Goal: Use online tool/utility: Utilize a website feature to perform a specific function

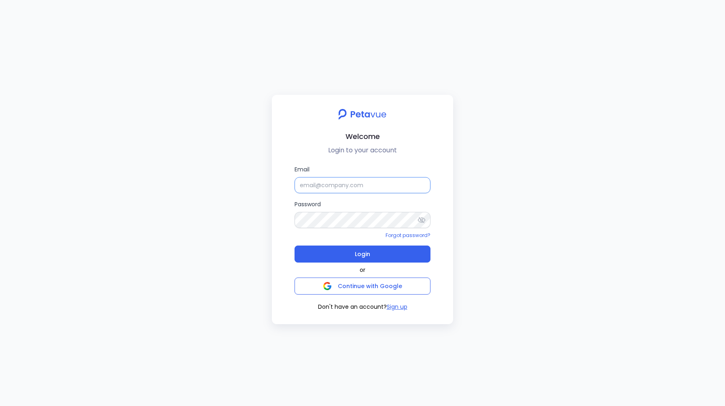
click at [345, 187] on input "Email" at bounding box center [363, 185] width 136 height 16
type input "[EMAIL_ADDRESS][DOMAIN_NAME]"
click at [353, 260] on button "Login" at bounding box center [363, 253] width 136 height 17
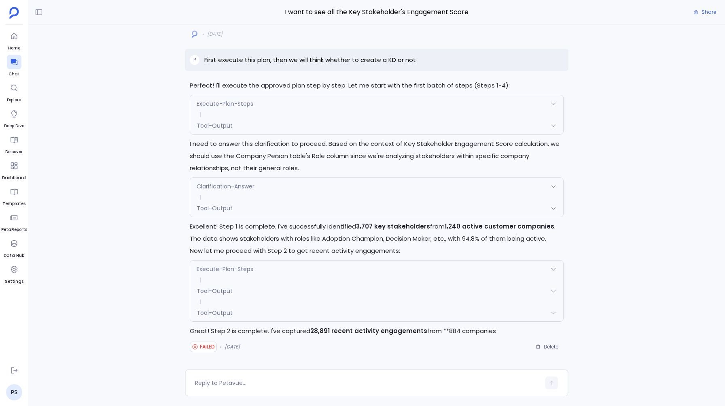
click at [213, 309] on span "Tool-Output" at bounding box center [215, 312] width 36 height 8
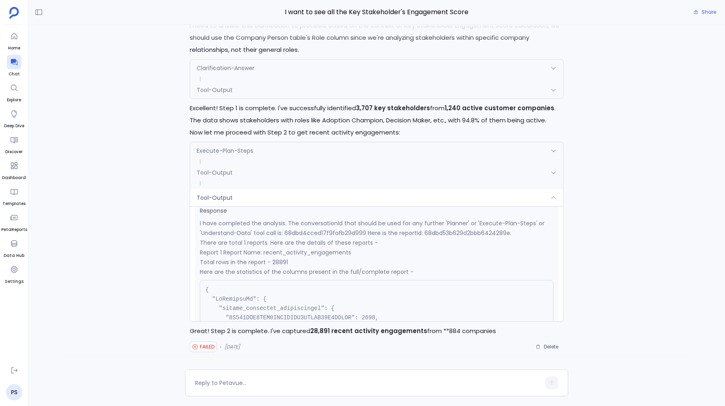
scroll to position [109, 0]
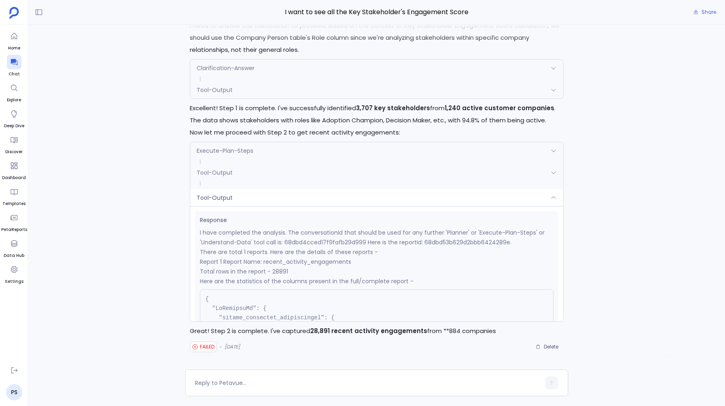
click at [242, 201] on div "Tool-Output" at bounding box center [376, 197] width 373 height 17
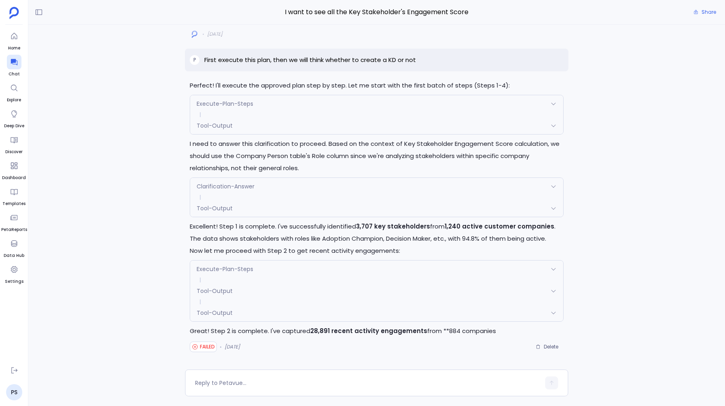
click at [183, 236] on div "Perfect! I'll execute the approved plan step by step. Let me start with the fir…" at bounding box center [376, 197] width 697 height 345
click at [281, 317] on div "Tool-Output" at bounding box center [376, 312] width 373 height 17
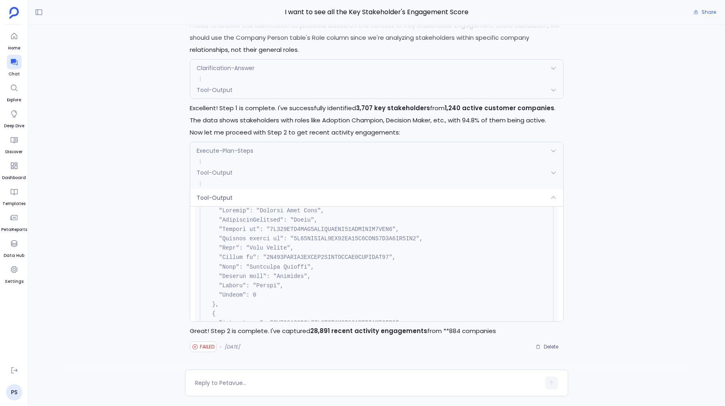
scroll to position [5867, 0]
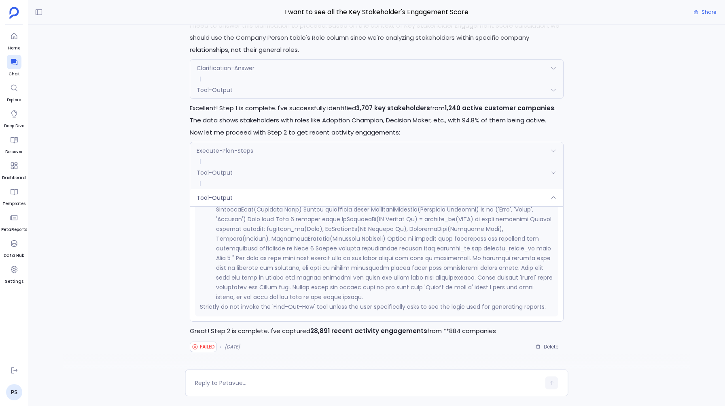
click at [143, 259] on div "Perfect! I'll execute the approved plan step by step. Let me start with the fir…" at bounding box center [376, 197] width 697 height 345
click at [220, 206] on div "Request { "name": "Tool-Output", "args": { "reportId": "68dbd53b629d2bbb6424289…" at bounding box center [376, 263] width 373 height 115
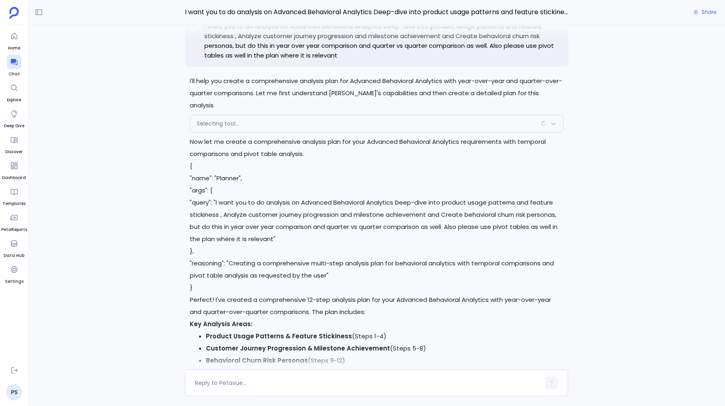
scroll to position [-602, 0]
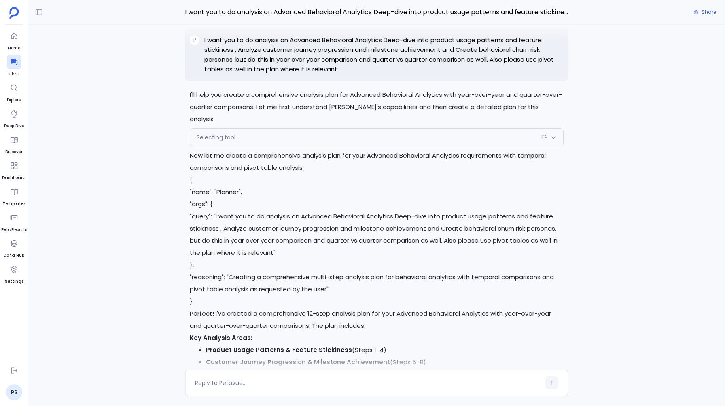
click at [351, 139] on div "Selecting tool..." at bounding box center [376, 137] width 373 height 17
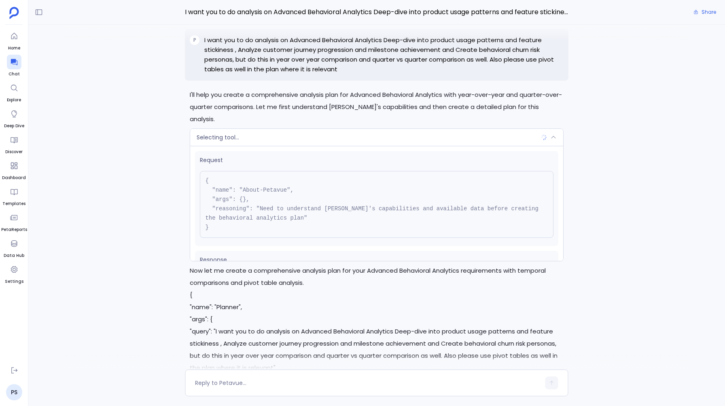
scroll to position [36, 0]
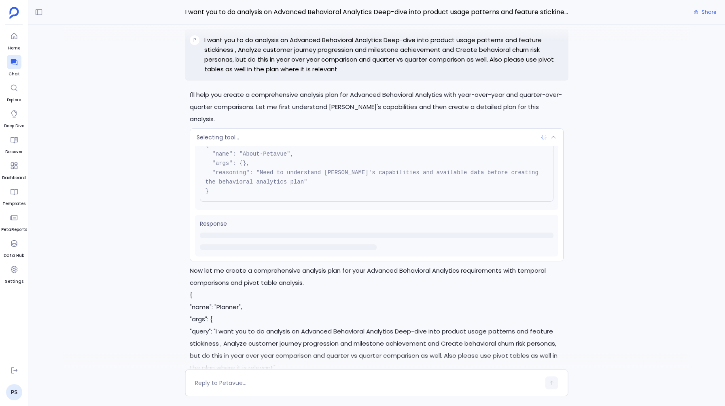
click at [354, 140] on div "Selecting tool..." at bounding box center [376, 137] width 373 height 17
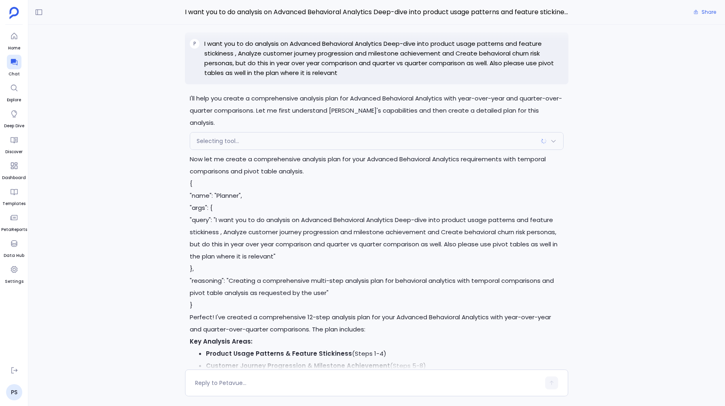
scroll to position [-602, 0]
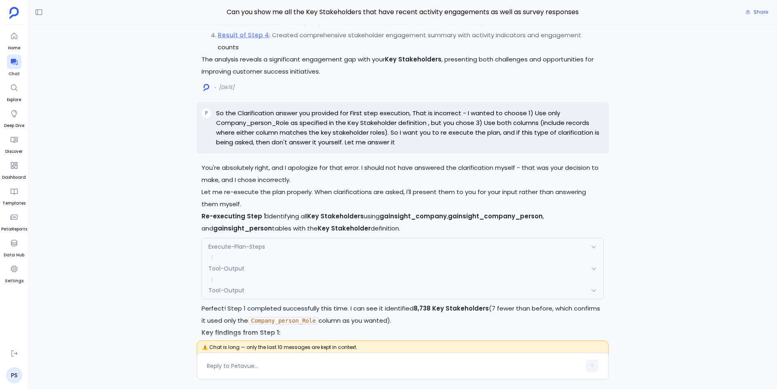
scroll to position [-11625, 0]
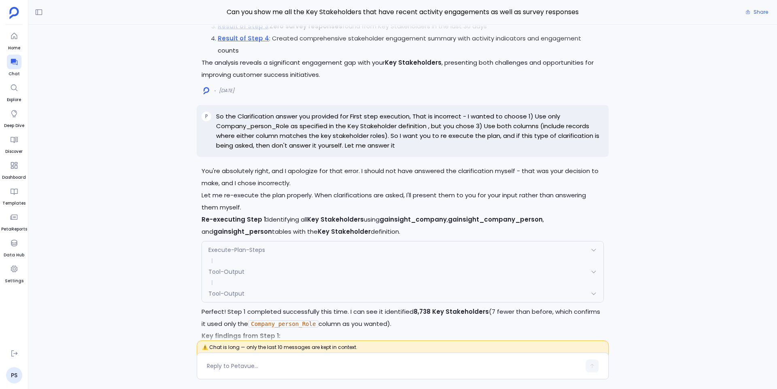
click at [232, 30] on link "Result of Step 3" at bounding box center [243, 26] width 51 height 9
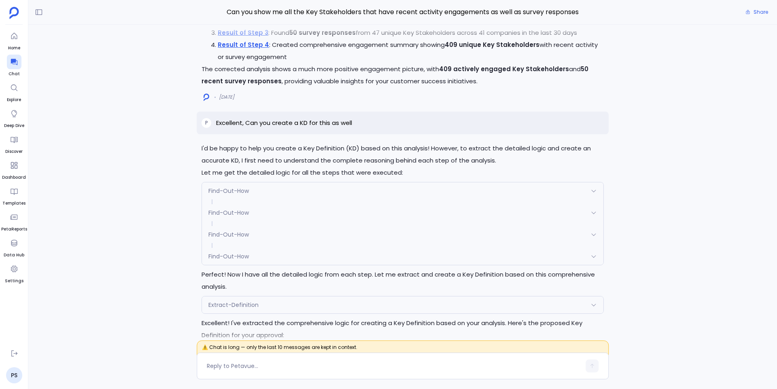
scroll to position [-10008, 0]
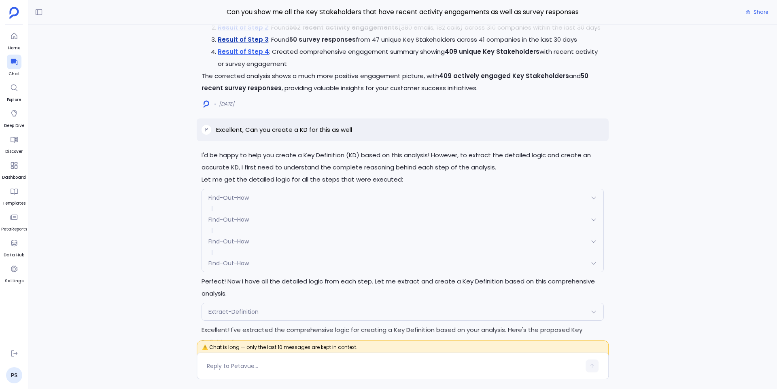
click at [250, 44] on link "Result of Step 3" at bounding box center [243, 39] width 51 height 9
click at [253, 44] on link "Result of Step 3" at bounding box center [243, 39] width 51 height 9
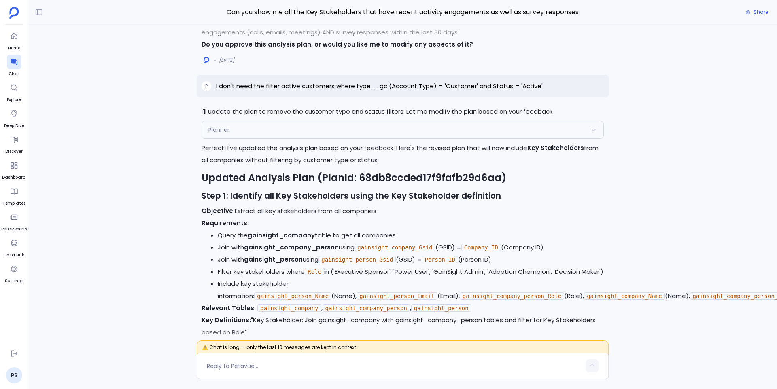
scroll to position [-14524, 0]
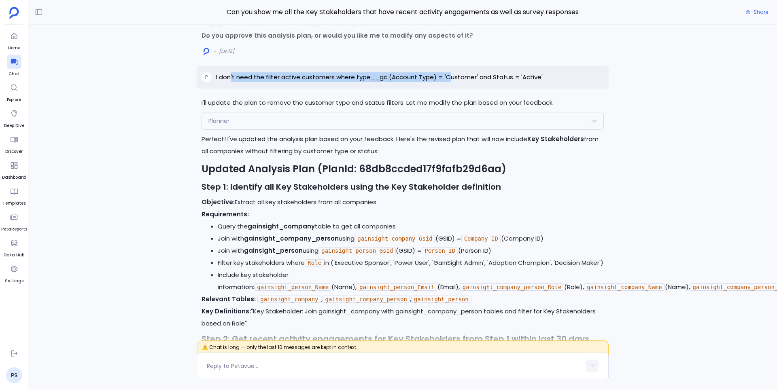
drag, startPoint x: 230, startPoint y: 162, endPoint x: 446, endPoint y: 162, distance: 216.6
click at [446, 82] on p "I don't need the filter active customers where type__gc (Account Type) = 'Custo…" at bounding box center [379, 77] width 327 height 10
click at [363, 157] on p "Perfect! I've updated the analysis plan based on your feedback. Here's the revi…" at bounding box center [403, 145] width 402 height 24
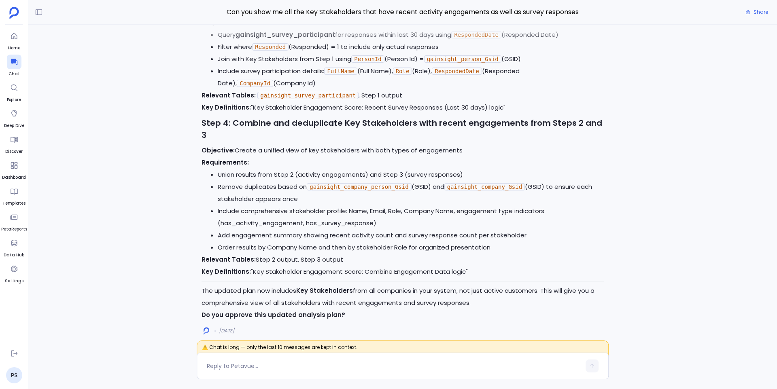
scroll to position [-13992, 0]
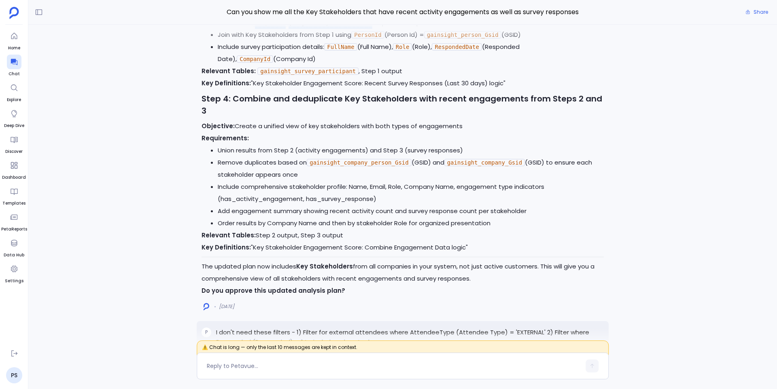
drag, startPoint x: 256, startPoint y: 132, endPoint x: 374, endPoint y: 130, distance: 118.2
click at [374, 29] on li "Filter where Responded (Responded) = 1 to include only actual responses" at bounding box center [411, 23] width 386 height 12
click at [276, 89] on p "Key Definitions: "Key Stakeholder Engagement Score: Recent Survey Responses (La…" at bounding box center [403, 83] width 402 height 12
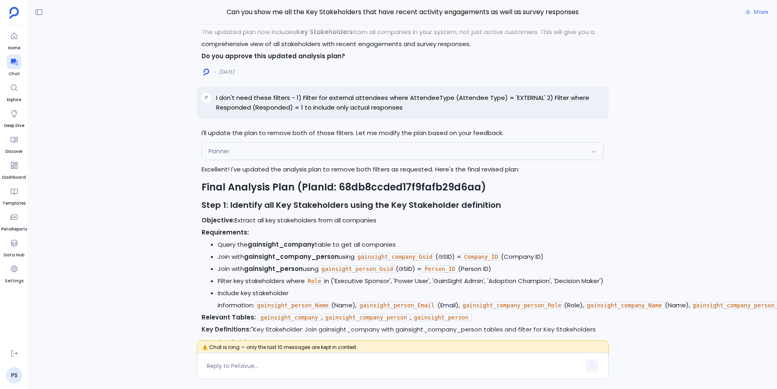
scroll to position [-13756, 0]
drag, startPoint x: 408, startPoint y: 196, endPoint x: 498, endPoint y: 194, distance: 89.9
click at [498, 112] on p "I don't need these filters - 1) Filter for external attendees where AttendeeTyp…" at bounding box center [410, 102] width 388 height 19
drag, startPoint x: 545, startPoint y: 195, endPoint x: 575, endPoint y: 195, distance: 29.6
click at [575, 112] on p "I don't need these filters - 1) Filter for external attendees where AttendeeTyp…" at bounding box center [410, 102] width 388 height 19
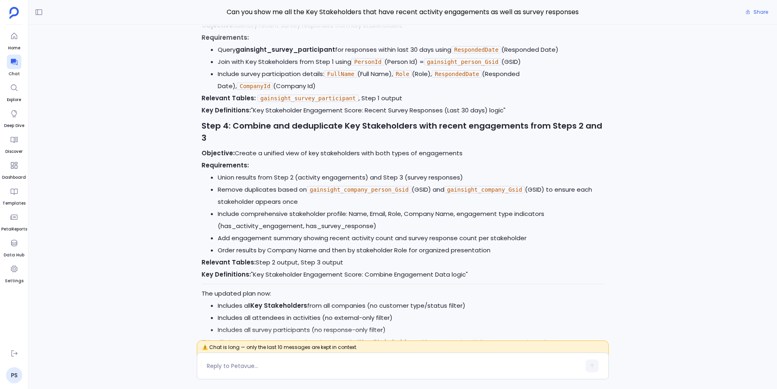
scroll to position [-13252, 0]
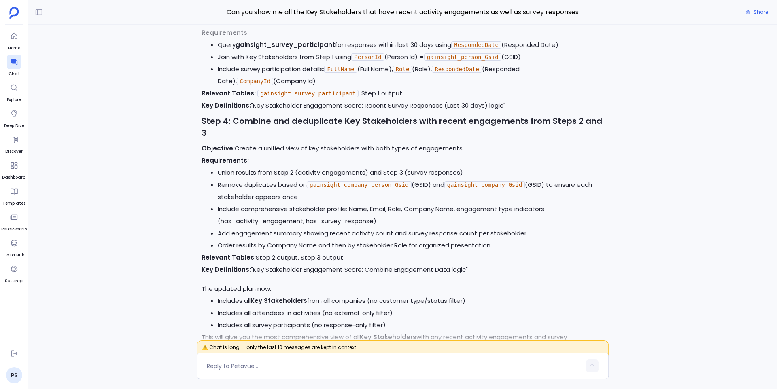
drag, startPoint x: 225, startPoint y: 137, endPoint x: 353, endPoint y: 199, distance: 142.0
click at [353, 199] on div "Excellent! I've updated the analysis plan to remove both filters as requested. …" at bounding box center [403, 13] width 402 height 709
click at [369, 87] on li "Include survey participation details: FullName (Full Name), Role (Role), Respon…" at bounding box center [411, 75] width 386 height 24
drag, startPoint x: 229, startPoint y: 160, endPoint x: 330, endPoint y: 194, distance: 105.9
click at [330, 87] on ul "Query gainsight_survey_participant for responses within last 30 days using Resp…" at bounding box center [403, 63] width 402 height 49
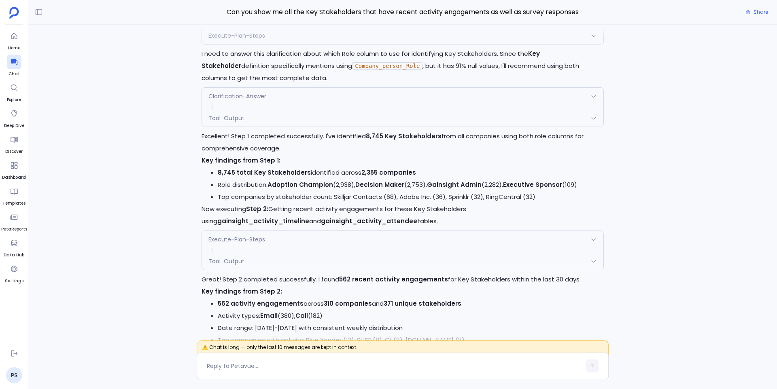
scroll to position [-12814, 0]
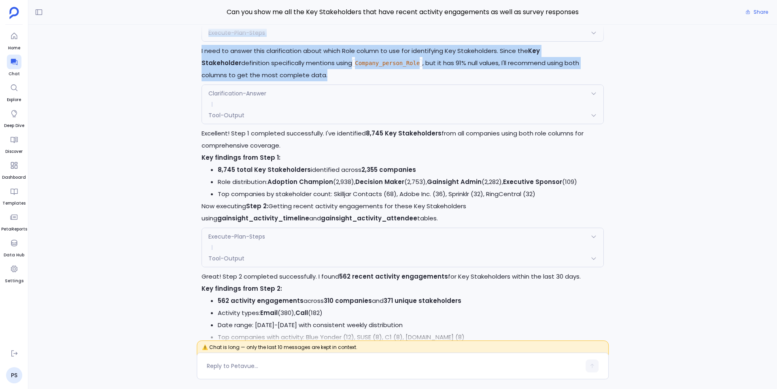
drag, startPoint x: 207, startPoint y: 113, endPoint x: 240, endPoint y: 191, distance: 85.1
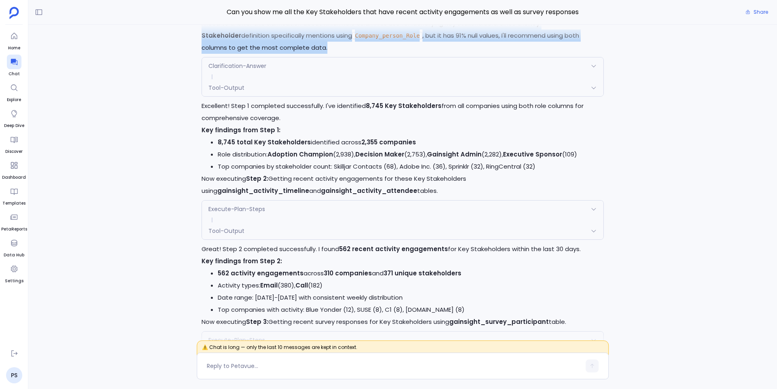
scroll to position [-12778, 0]
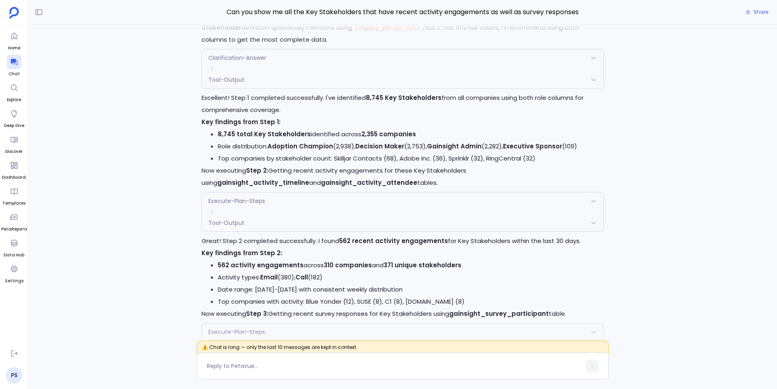
click at [221, 84] on span "Tool-Output" at bounding box center [226, 80] width 36 height 8
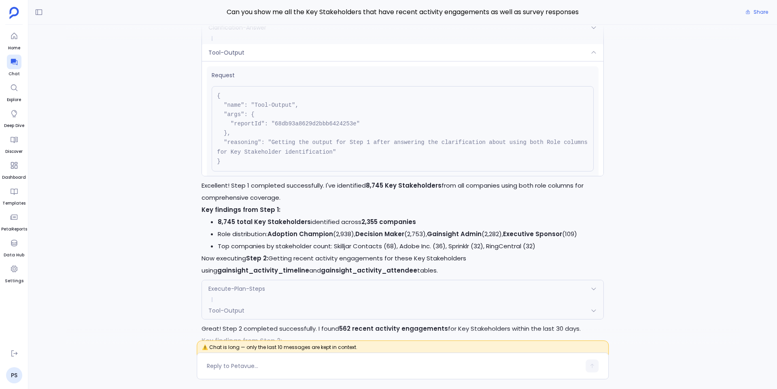
scroll to position [-12896, 0]
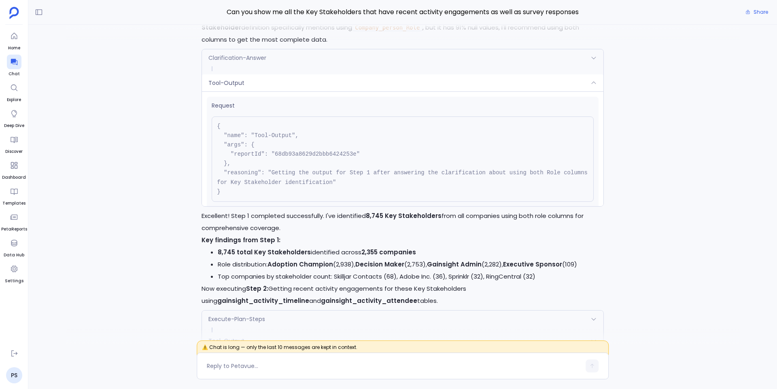
click at [228, 87] on span "Tool-Output" at bounding box center [226, 83] width 36 height 8
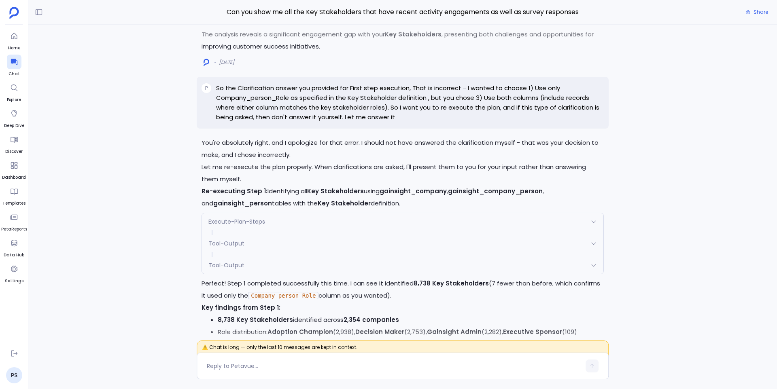
scroll to position [-11596, 0]
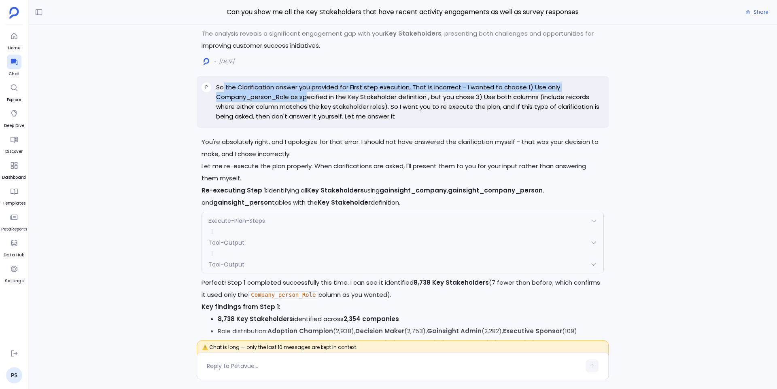
drag, startPoint x: 222, startPoint y: 183, endPoint x: 306, endPoint y: 191, distance: 84.6
click at [306, 121] on p "So the Clarification answer you provided for First step execution, That is inco…" at bounding box center [410, 102] width 388 height 39
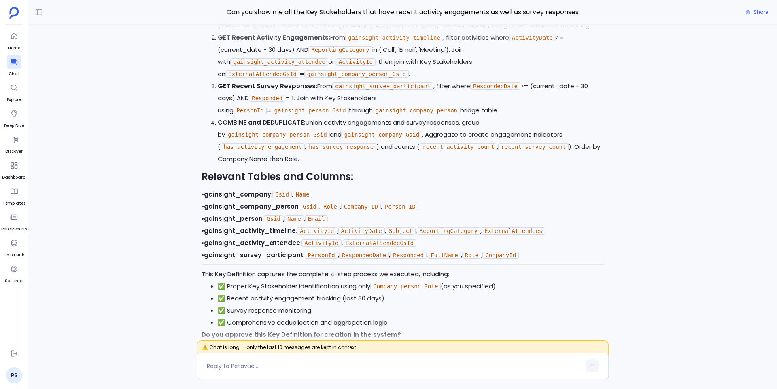
scroll to position [-9534, 0]
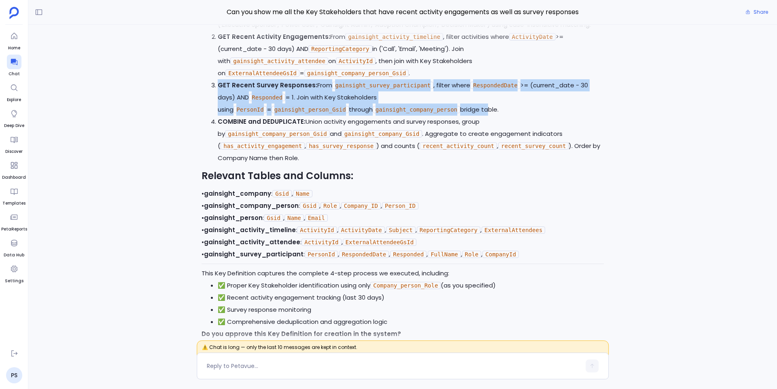
drag, startPoint x: 218, startPoint y: 174, endPoint x: 331, endPoint y: 197, distance: 115.7
click at [331, 116] on p "GET Recent Survey Responses: From gainsight_survey_participant , filter where R…" at bounding box center [411, 97] width 386 height 36
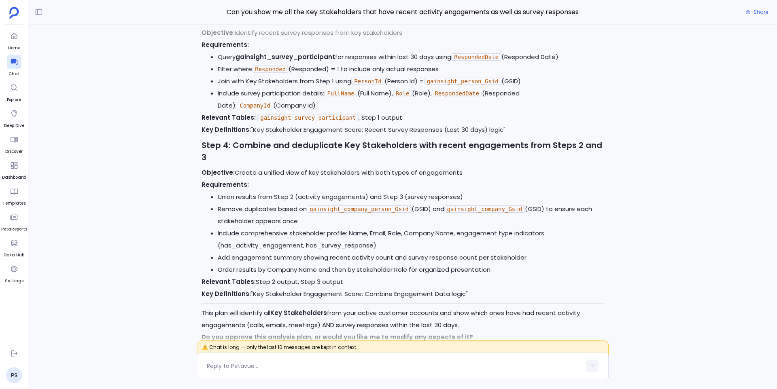
scroll to position [-14826, 0]
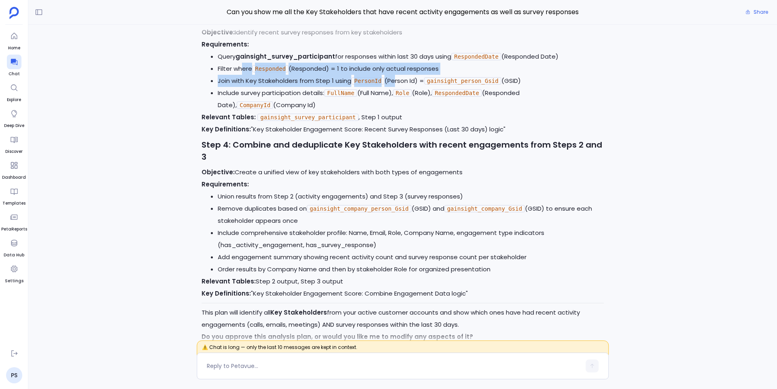
drag, startPoint x: 242, startPoint y: 161, endPoint x: 393, endPoint y: 178, distance: 151.6
click at [393, 111] on ul "Query gainsight_survey_participant for responses within last 30 days using Resp…" at bounding box center [403, 81] width 402 height 61
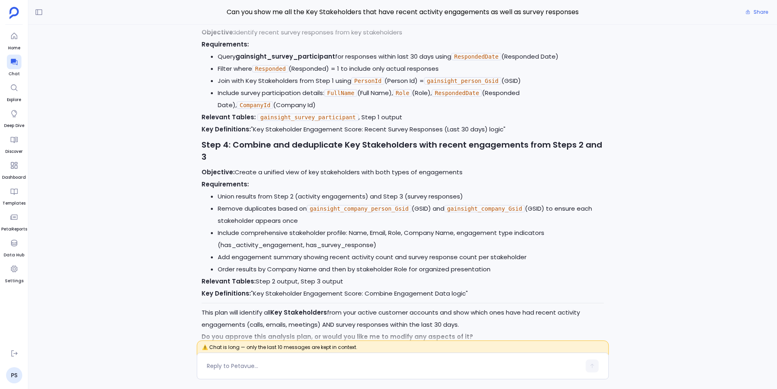
click at [321, 61] on strong "gainsight_survey_participant" at bounding box center [286, 56] width 100 height 9
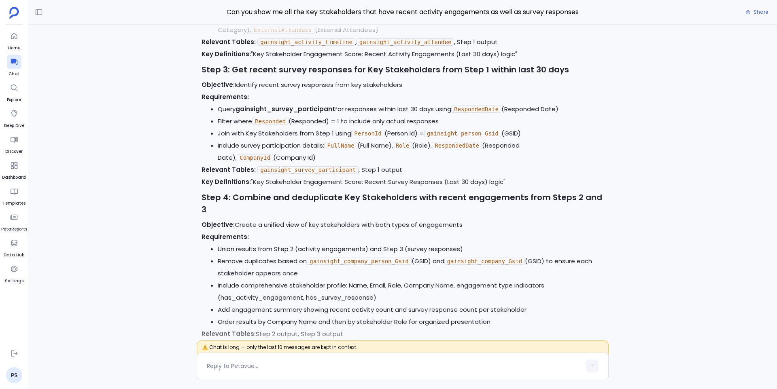
scroll to position [-14878, 0]
drag, startPoint x: 224, startPoint y: 217, endPoint x: 433, endPoint y: 216, distance: 209.3
click at [433, 127] on li "Filter where Responded (Responded) = 1 to include only actual responses" at bounding box center [411, 121] width 386 height 12
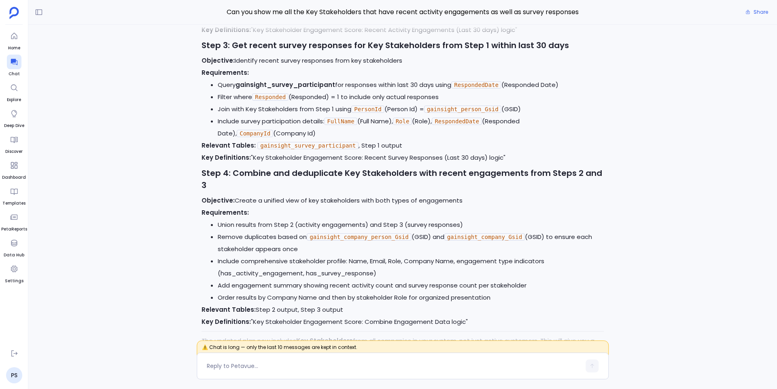
scroll to position [-14066, 0]
drag, startPoint x: 219, startPoint y: 207, endPoint x: 431, endPoint y: 211, distance: 212.2
click at [431, 103] on li "Filter where Responded (Responded) = 1 to include only actual responses" at bounding box center [411, 97] width 386 height 12
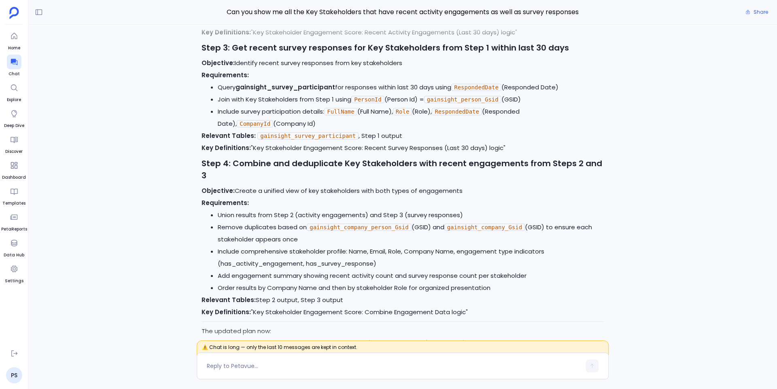
scroll to position [-13252, 0]
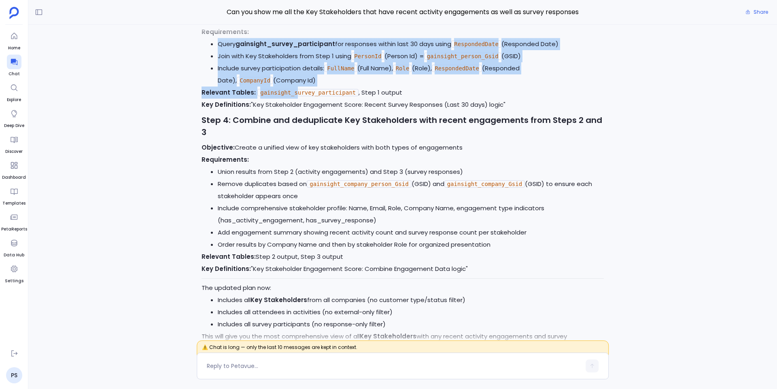
drag, startPoint x: 215, startPoint y: 165, endPoint x: 295, endPoint y: 209, distance: 91.1
click at [295, 209] on div "Excellent! I've updated the analysis plan to remove both filters as requested. …" at bounding box center [403, 12] width 402 height 709
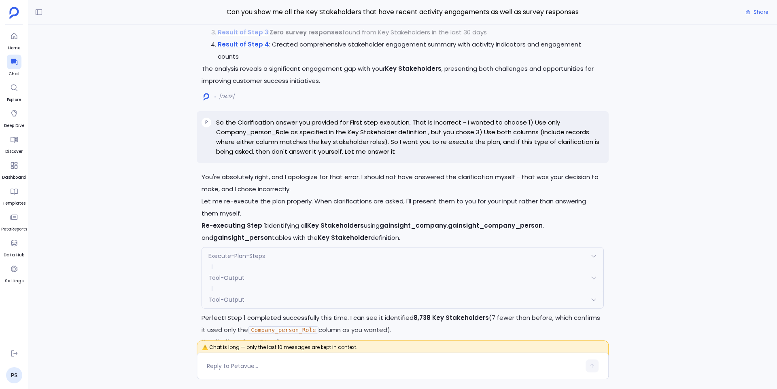
scroll to position [-11623, 0]
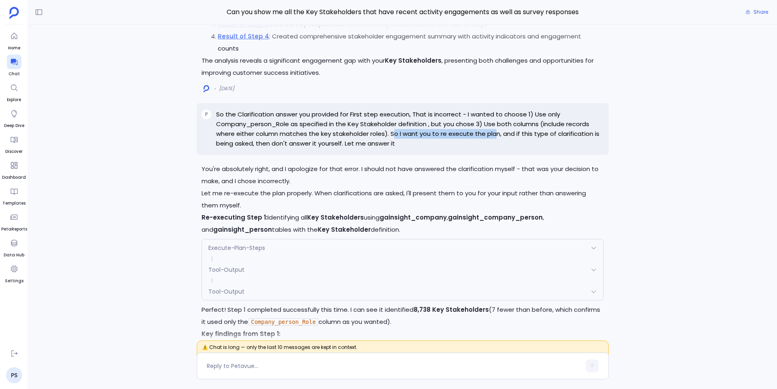
drag, startPoint x: 394, startPoint y: 232, endPoint x: 495, endPoint y: 234, distance: 100.4
click at [495, 149] on p "So the Clarification answer you provided for First step execution, That is inco…" at bounding box center [410, 129] width 388 height 39
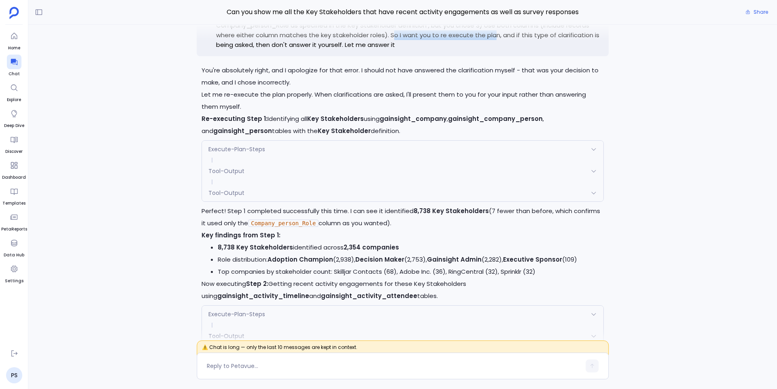
scroll to position [-11523, 0]
drag, startPoint x: 214, startPoint y: 216, endPoint x: 293, endPoint y: 211, distance: 79.6
click at [293, 136] on p "Re-executing Step 1: Identifying all Key Stakeholders using gainsight_company ,…" at bounding box center [403, 124] width 402 height 24
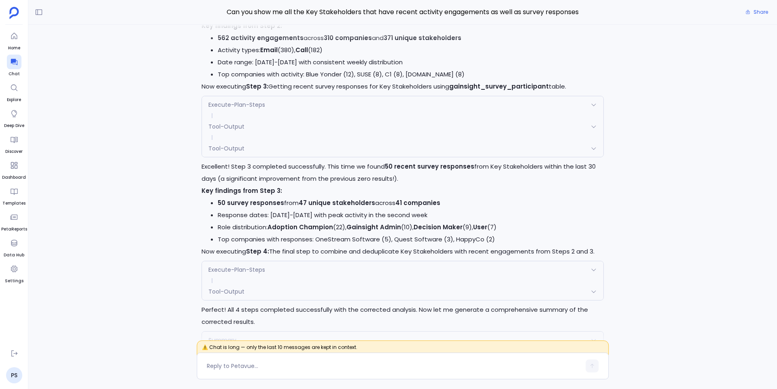
scroll to position [-11165, 0]
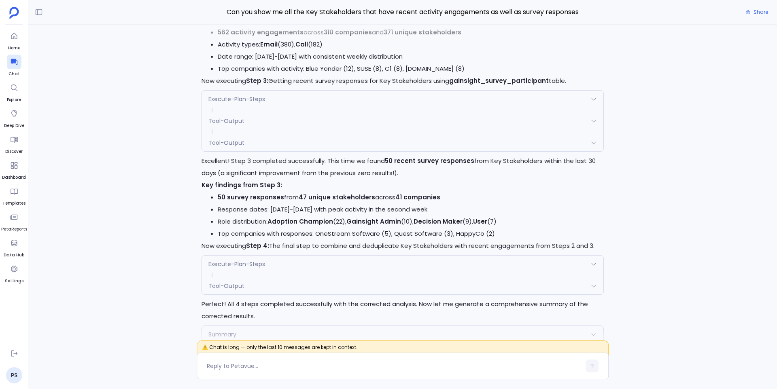
click at [227, 147] on span "Tool-Output" at bounding box center [226, 143] width 36 height 8
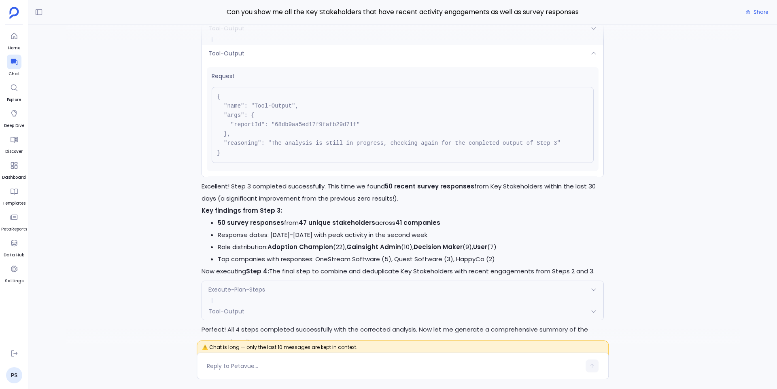
scroll to position [-11180, 0]
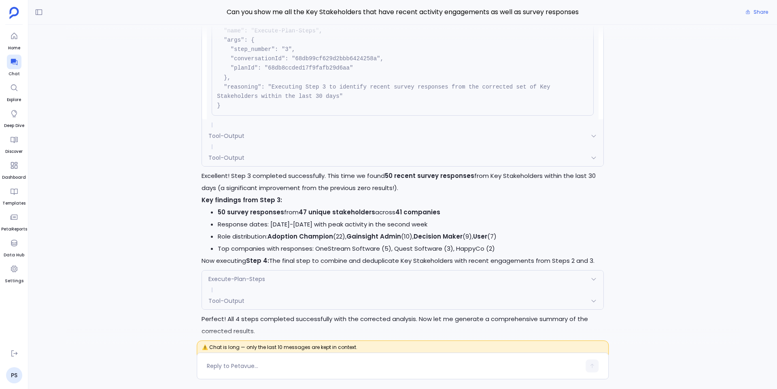
scroll to position [20, 0]
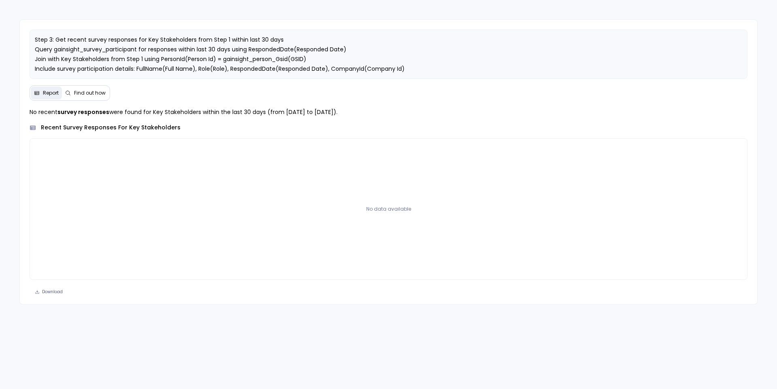
click at [78, 96] on span "Find out how" at bounding box center [90, 93] width 32 height 6
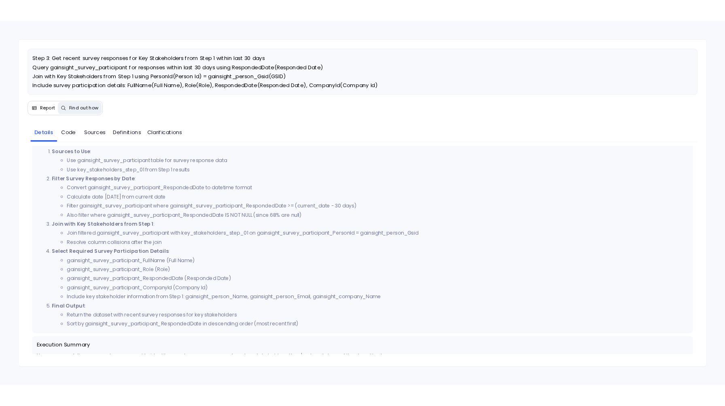
scroll to position [277, 0]
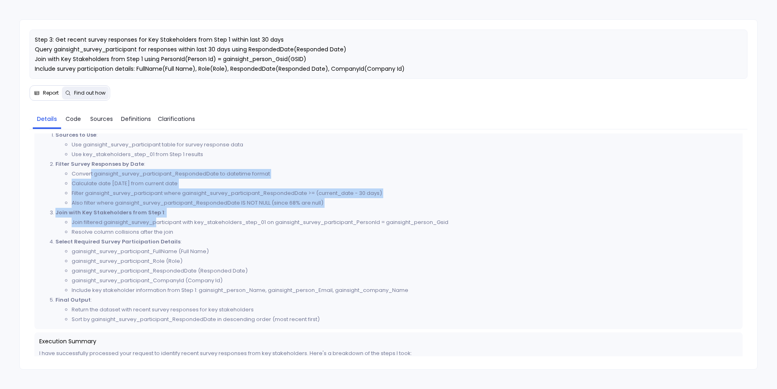
drag, startPoint x: 90, startPoint y: 186, endPoint x: 157, endPoint y: 229, distance: 79.7
click at [157, 229] on ol "Sources to Use : Use gainsight_survey_participant table for survey response dat…" at bounding box center [388, 227] width 699 height 194
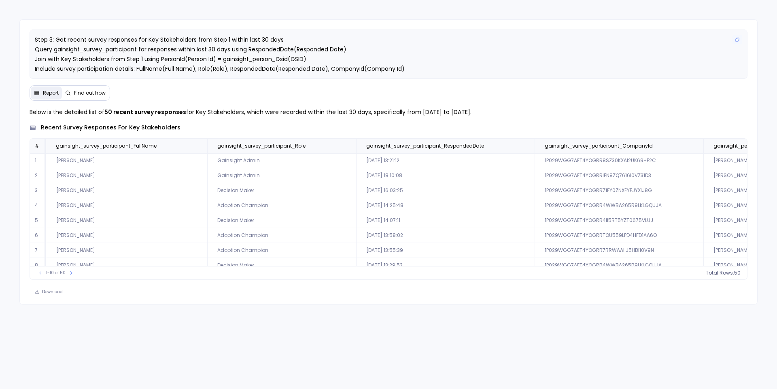
drag, startPoint x: 35, startPoint y: 38, endPoint x: 115, endPoint y: 54, distance: 81.8
click at [115, 54] on p "Step 3: Get recent survey responses for Key Stakeholders from Step 1 within las…" at bounding box center [389, 54] width 708 height 39
drag, startPoint x: 50, startPoint y: 38, endPoint x: 112, endPoint y: 57, distance: 64.7
click at [112, 57] on span "Step 3: Get recent survey responses for Key Stakeholders from Step 1 within las…" at bounding box center [220, 54] width 370 height 37
click at [81, 98] on button "Find out how" at bounding box center [85, 93] width 47 height 13
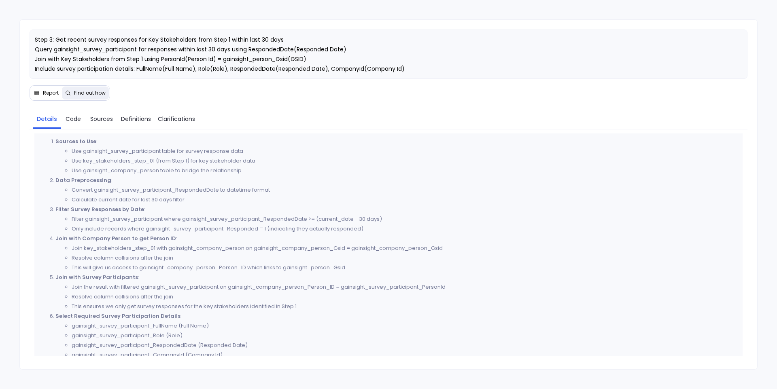
scroll to position [420, 0]
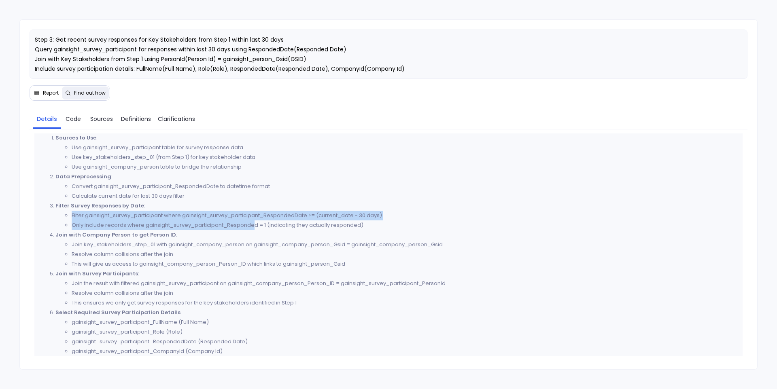
drag, startPoint x: 189, startPoint y: 217, endPoint x: 254, endPoint y: 236, distance: 67.9
click at [254, 230] on li "Filter Survey Responses by Date : Filter gainsight_survey_participant where gai…" at bounding box center [396, 215] width 683 height 29
drag, startPoint x: 51, startPoint y: 39, endPoint x: 174, endPoint y: 64, distance: 125.4
click at [174, 64] on p "Step 3: Get recent survey responses for Key Stakeholders from Step 1 within las…" at bounding box center [389, 54] width 708 height 39
